Goal: Transaction & Acquisition: Obtain resource

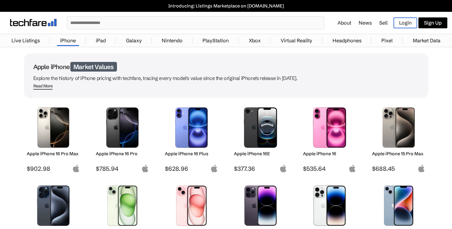
click at [54, 130] on img at bounding box center [53, 127] width 44 height 40
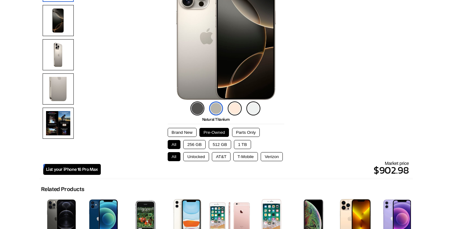
click at [189, 145] on button "256 GB" at bounding box center [194, 144] width 22 height 9
click at [251, 157] on button "T-Mobile" at bounding box center [245, 156] width 24 height 9
